Goal: Find specific page/section: Find specific page/section

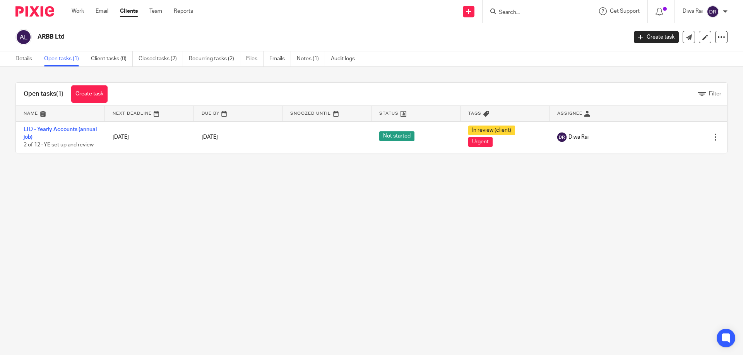
click at [506, 14] on input "Search" at bounding box center [533, 12] width 70 height 7
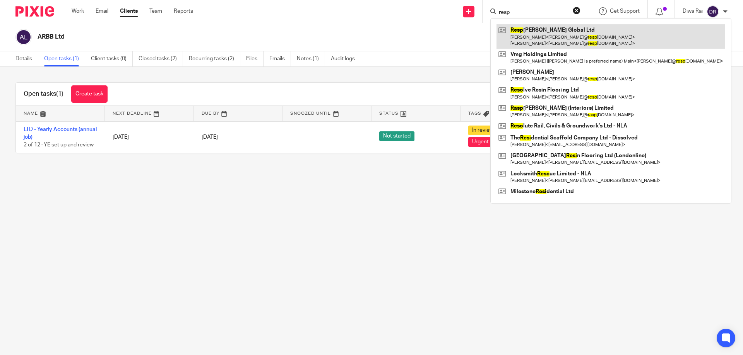
type input "resp"
click at [540, 29] on link at bounding box center [610, 36] width 229 height 24
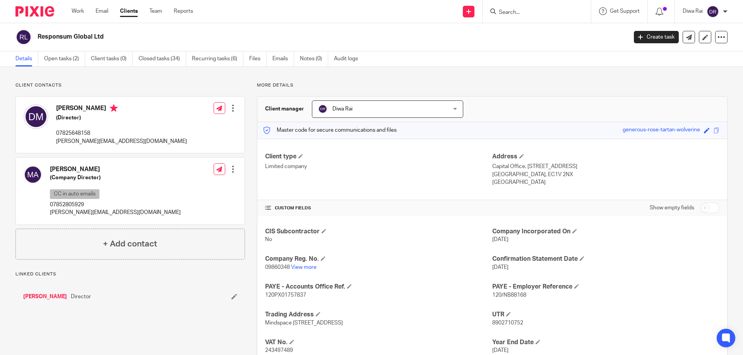
drag, startPoint x: 107, startPoint y: 37, endPoint x: 31, endPoint y: 39, distance: 76.6
click at [30, 36] on div "Responsum Global Ltd" at bounding box center [318, 37] width 606 height 16
copy div "Responsum Global Ltd"
